Goal: Task Accomplishment & Management: Complete application form

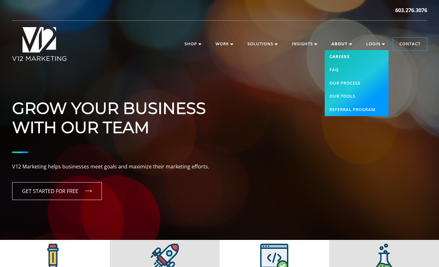
click at [342, 57] on link "Careers" at bounding box center [357, 56] width 64 height 13
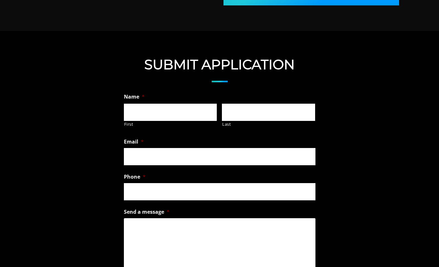
scroll to position [409, 0]
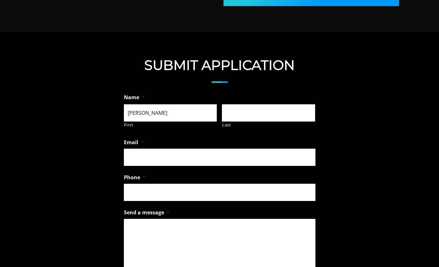
type input "Nicholas"
click at [232, 112] on input "Jacobs" at bounding box center [268, 112] width 93 height 17
type input "Jacobs"
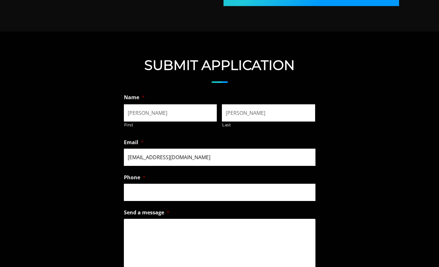
type input "nnjaco01@gmail.com"
type input "(270) 994-6606"
click at [172, 236] on textarea "Send a message *" at bounding box center [219, 244] width 191 height 51
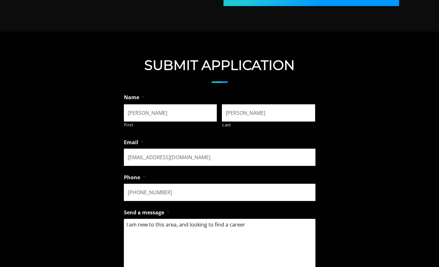
click at [233, 225] on textarea "I am new to this area, and looking to find a career" at bounding box center [219, 244] width 191 height 51
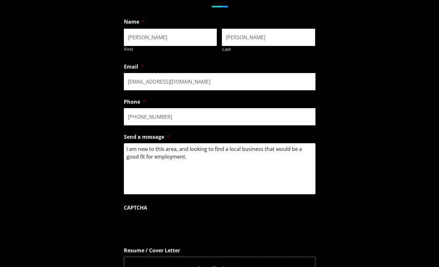
scroll to position [488, 0]
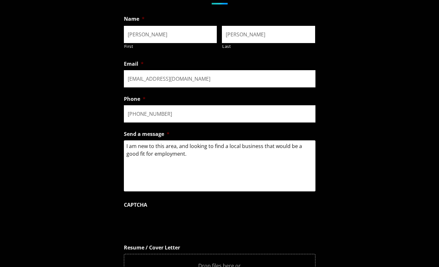
click at [210, 155] on textarea "I am new to this area, and looking to find a local business that would be a goo…" at bounding box center [219, 165] width 191 height 51
drag, startPoint x: 291, startPoint y: 153, endPoint x: 189, endPoint y: 156, distance: 102.5
click at [189, 156] on textarea "I am new to this area, and looking to find a local business that would be a goo…" at bounding box center [219, 165] width 191 height 51
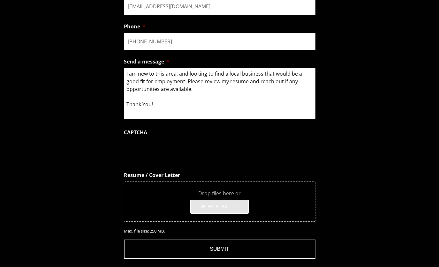
scroll to position [564, 0]
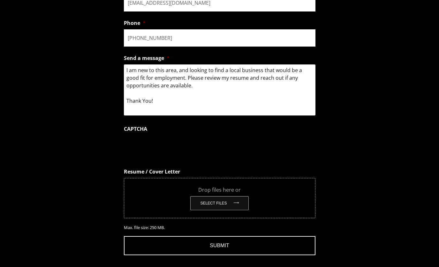
type textarea "I am new to this area, and looking to find a local business that would be a goo…"
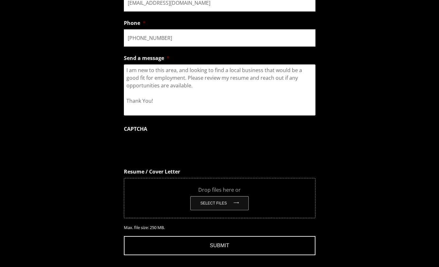
click at [218, 205] on button "Select files" at bounding box center [219, 203] width 58 height 14
type input "C:\fakepath\[PERSON_NAME]-word doc.docx"
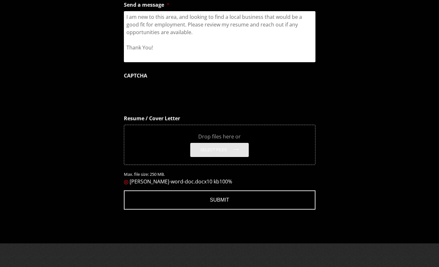
scroll to position [591, 0]
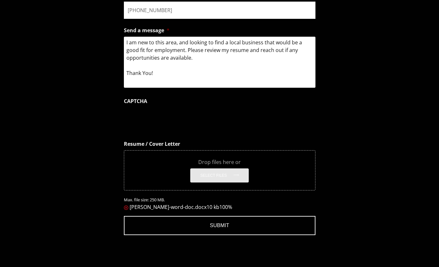
click at [197, 59] on textarea "I am new to this area, and looking to find a local business that would be a goo…" at bounding box center [219, 62] width 191 height 51
click at [179, 71] on textarea "I am new to this area, and looking to find a local business that would be a goo…" at bounding box center [219, 62] width 191 height 51
type textarea "I am new to this area, and looking to find a local business that would be a goo…"
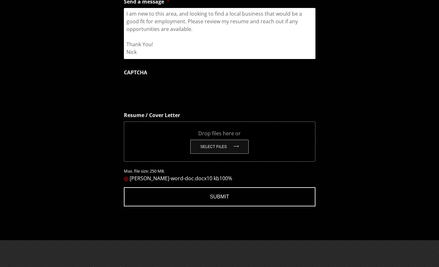
scroll to position [625, 0]
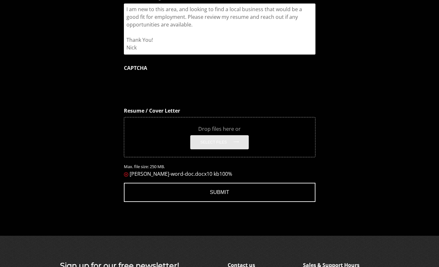
click at [209, 188] on input "Submit" at bounding box center [219, 192] width 191 height 19
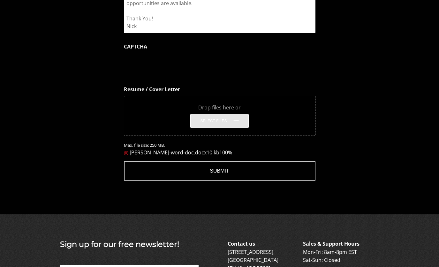
scroll to position [652, 0]
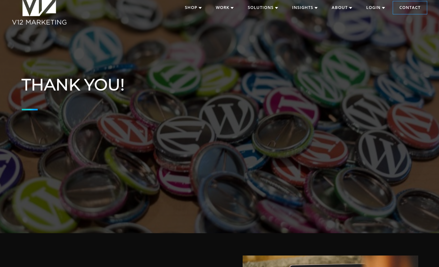
scroll to position [38, 0]
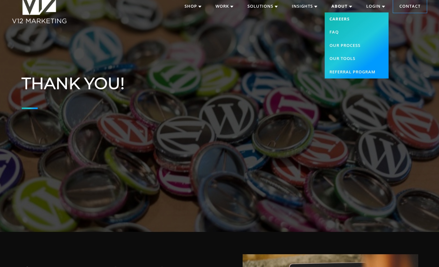
click at [342, 21] on link "Careers" at bounding box center [357, 18] width 64 height 13
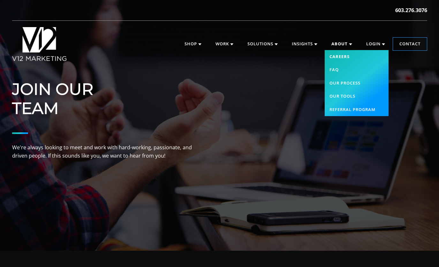
click at [342, 57] on link "Careers" at bounding box center [357, 56] width 64 height 13
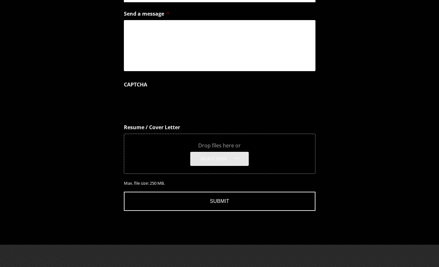
scroll to position [610, 0]
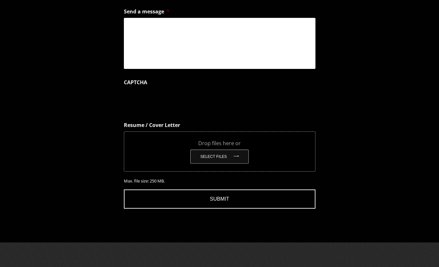
click at [210, 155] on button "Select files" at bounding box center [219, 157] width 58 height 14
type input "C:\fakepath\[PERSON_NAME]-word doc.docx"
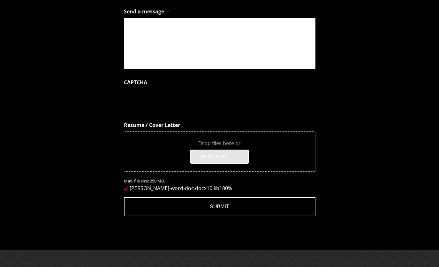
click at [206, 188] on span "[PERSON_NAME]-word-doc.docx" at bounding box center [168, 188] width 77 height 7
click at [215, 163] on div "Drop files here or Select files" at bounding box center [219, 151] width 191 height 40
click at [126, 187] on img at bounding box center [126, 189] width 4 height 4
